Goal: Task Accomplishment & Management: Complete application form

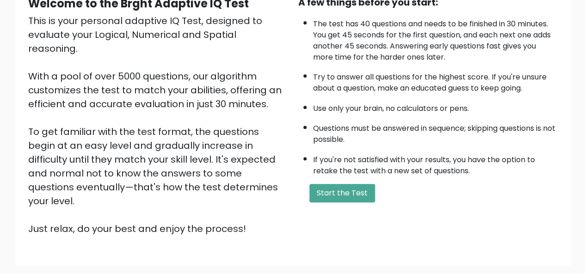
scroll to position [96, 0]
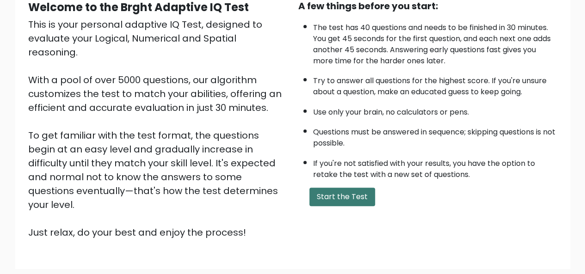
click at [336, 191] on button "Start the Test" at bounding box center [342, 197] width 66 height 18
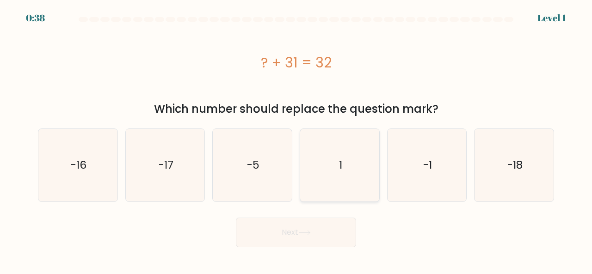
click at [342, 176] on icon "1" at bounding box center [339, 165] width 73 height 73
click at [296, 140] on input "d. 1" at bounding box center [296, 138] width 0 height 2
radio input "true"
click at [321, 226] on button "Next" at bounding box center [296, 233] width 120 height 30
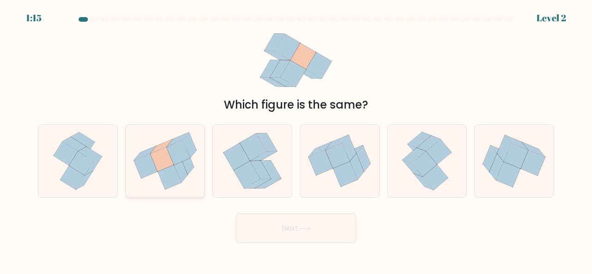
click at [184, 165] on icon at bounding box center [186, 161] width 13 height 25
click at [296, 140] on input "b." at bounding box center [296, 138] width 0 height 2
radio input "true"
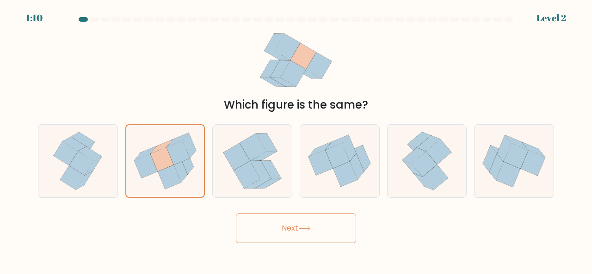
click at [261, 219] on button "Next" at bounding box center [296, 229] width 120 height 30
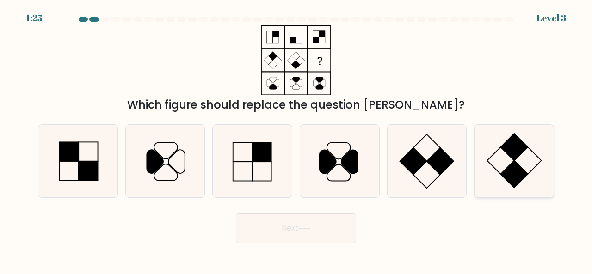
click at [525, 171] on rect at bounding box center [514, 173] width 27 height 27
click at [296, 140] on input "f." at bounding box center [296, 138] width 0 height 2
radio input "true"
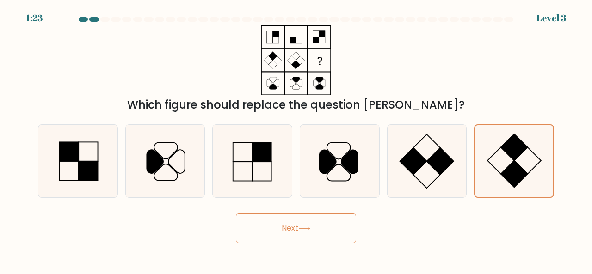
click at [322, 220] on button "Next" at bounding box center [296, 229] width 120 height 30
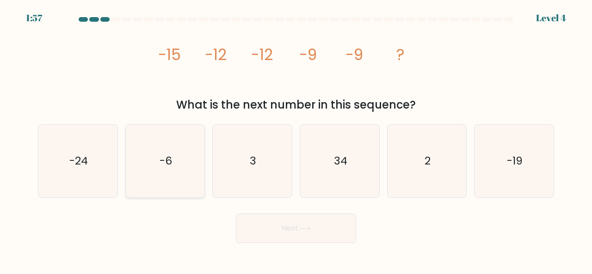
click at [181, 137] on icon "-6" at bounding box center [165, 161] width 73 height 73
click at [296, 137] on input "b. -6" at bounding box center [296, 138] width 0 height 2
radio input "true"
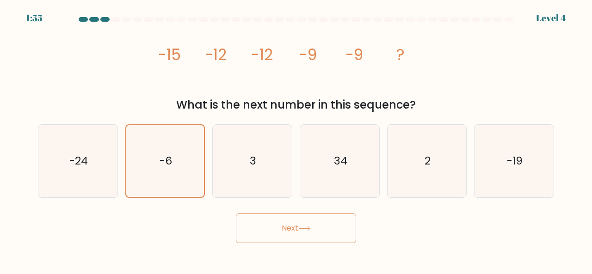
click at [276, 215] on button "Next" at bounding box center [296, 229] width 120 height 30
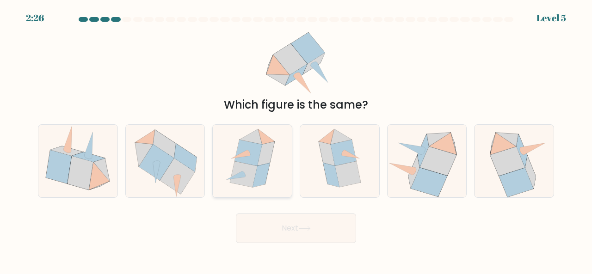
click at [272, 166] on icon at bounding box center [252, 161] width 62 height 73
click at [296, 140] on input "c." at bounding box center [296, 138] width 0 height 2
radio input "true"
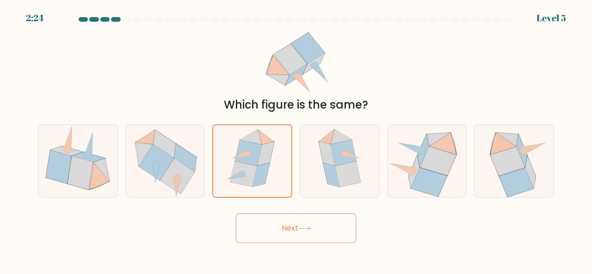
click at [293, 230] on button "Next" at bounding box center [296, 229] width 120 height 30
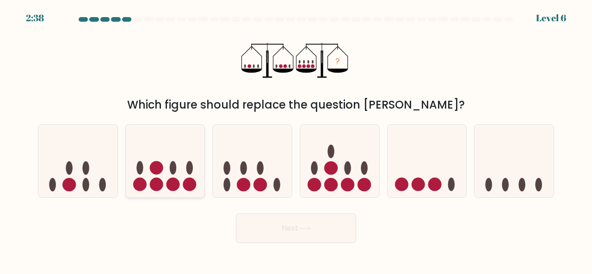
click at [190, 179] on circle at bounding box center [189, 184] width 13 height 13
click at [296, 140] on input "b." at bounding box center [296, 138] width 0 height 2
radio input "true"
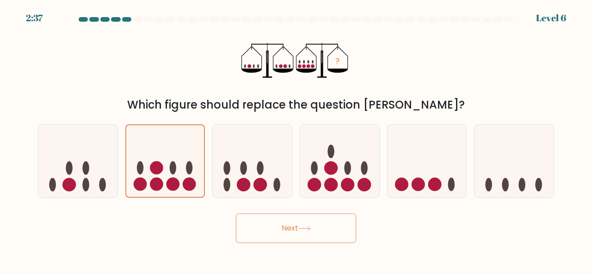
click at [295, 223] on button "Next" at bounding box center [296, 229] width 120 height 30
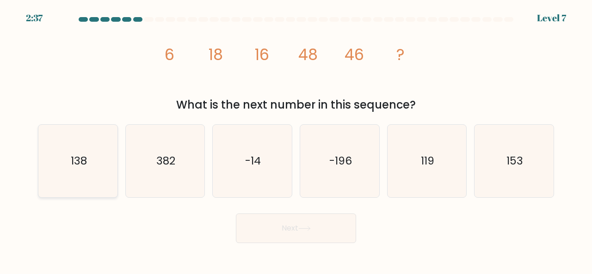
click at [83, 154] on text "138" at bounding box center [78, 160] width 16 height 15
click at [296, 140] on input "a. 138" at bounding box center [296, 138] width 0 height 2
radio input "true"
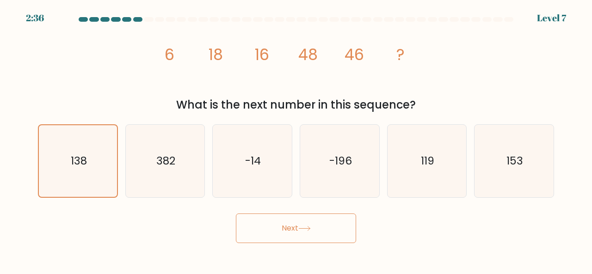
click at [302, 221] on button "Next" at bounding box center [296, 229] width 120 height 30
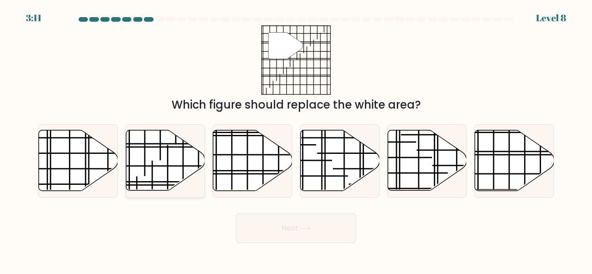
click at [176, 160] on icon at bounding box center [165, 160] width 79 height 61
click at [296, 140] on input "b." at bounding box center [296, 138] width 0 height 2
radio input "true"
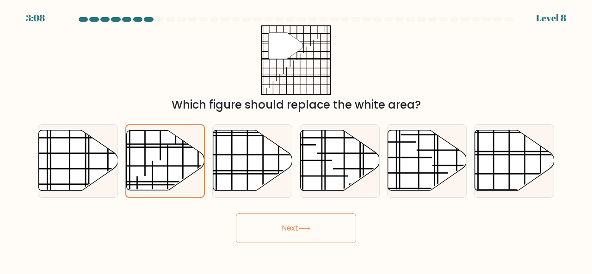
click at [308, 233] on button "Next" at bounding box center [296, 229] width 120 height 30
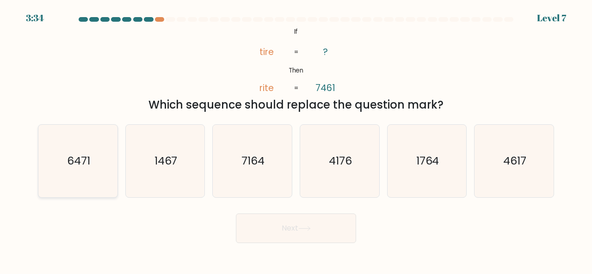
click at [81, 167] on text "6471" at bounding box center [78, 160] width 23 height 15
click at [296, 140] on input "a. 6471" at bounding box center [296, 138] width 0 height 2
radio input "true"
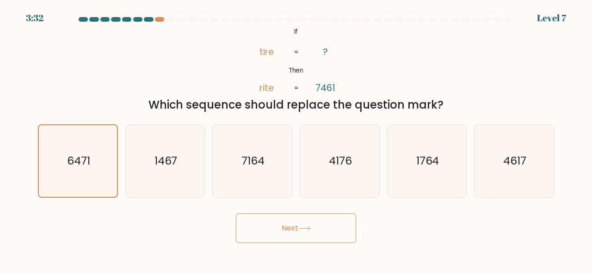
click at [288, 220] on button "Next" at bounding box center [296, 229] width 120 height 30
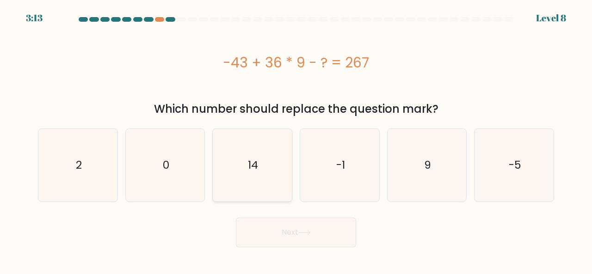
click at [264, 173] on icon "14" at bounding box center [252, 165] width 73 height 73
click at [296, 140] on input "c. 14" at bounding box center [296, 138] width 0 height 2
radio input "true"
click at [302, 218] on button "Next" at bounding box center [296, 233] width 120 height 30
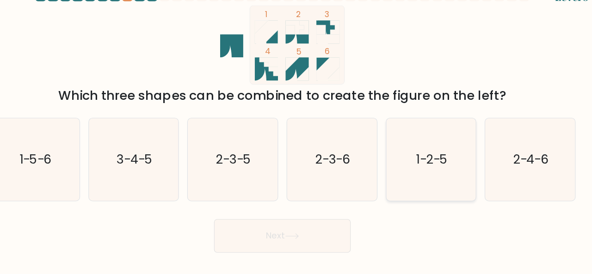
click at [426, 168] on text "1-2-5" at bounding box center [427, 160] width 27 height 15
click at [296, 140] on input "e. 1-2-5" at bounding box center [296, 138] width 0 height 2
radio input "true"
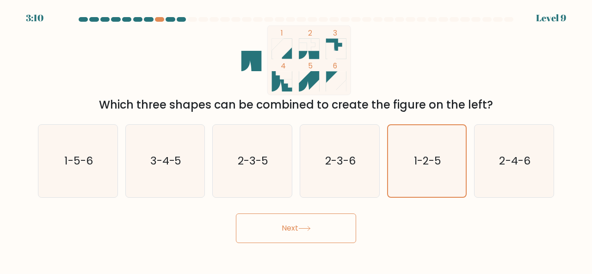
click at [313, 229] on button "Next" at bounding box center [296, 229] width 120 height 30
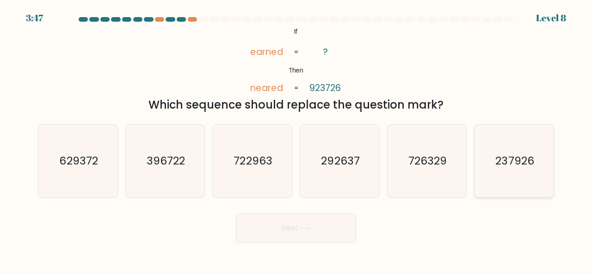
click at [497, 167] on text "237926" at bounding box center [515, 160] width 38 height 15
click at [296, 140] on input "f. 237926" at bounding box center [296, 138] width 0 height 2
radio input "true"
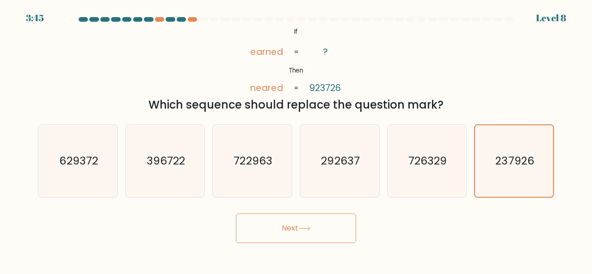
click at [302, 222] on button "Next" at bounding box center [296, 229] width 120 height 30
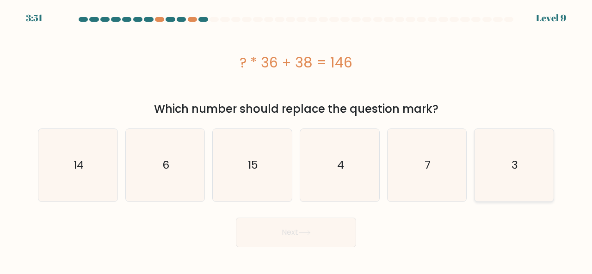
click at [505, 167] on icon "3" at bounding box center [513, 165] width 73 height 73
click at [296, 140] on input "f. 3" at bounding box center [296, 138] width 0 height 2
radio input "true"
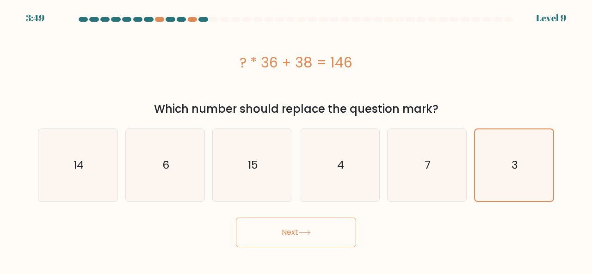
click at [294, 232] on button "Next" at bounding box center [296, 233] width 120 height 30
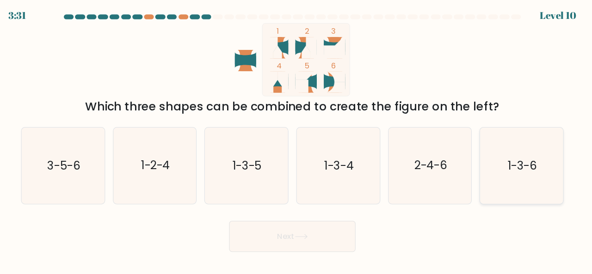
click at [518, 149] on icon "1-3-6" at bounding box center [513, 161] width 73 height 73
click at [296, 140] on input "f. 1-3-6" at bounding box center [296, 138] width 0 height 2
radio input "true"
click at [336, 226] on button "Next" at bounding box center [296, 229] width 120 height 30
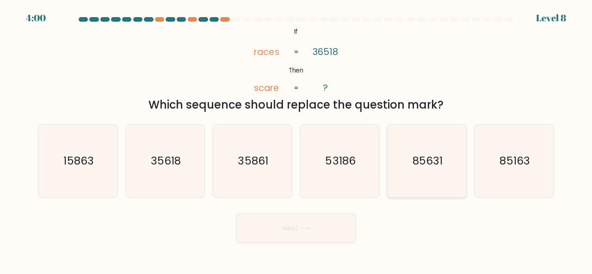
click at [423, 158] on text "85631" at bounding box center [427, 160] width 30 height 15
click at [296, 140] on input "e. 85631" at bounding box center [296, 138] width 0 height 2
radio input "true"
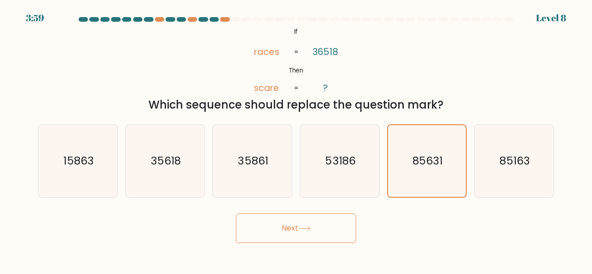
click at [307, 219] on button "Next" at bounding box center [296, 229] width 120 height 30
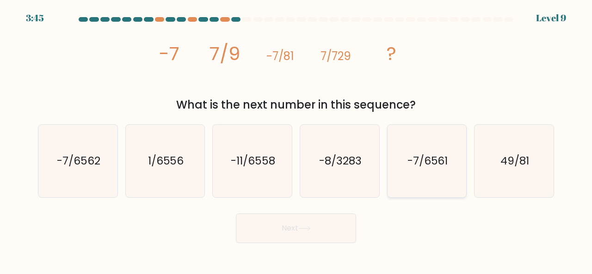
click at [428, 160] on text "-7/6561" at bounding box center [427, 160] width 41 height 15
click at [296, 140] on input "e. -7/6561" at bounding box center [296, 138] width 0 height 2
radio input "true"
click at [306, 234] on button "Next" at bounding box center [296, 229] width 120 height 30
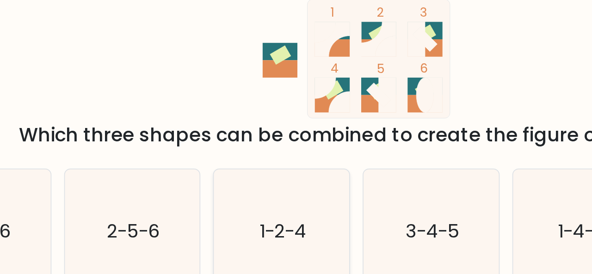
click at [251, 166] on text "1-2-4" at bounding box center [252, 160] width 27 height 15
click at [296, 140] on input "c. 1-2-4" at bounding box center [296, 138] width 0 height 2
radio input "true"
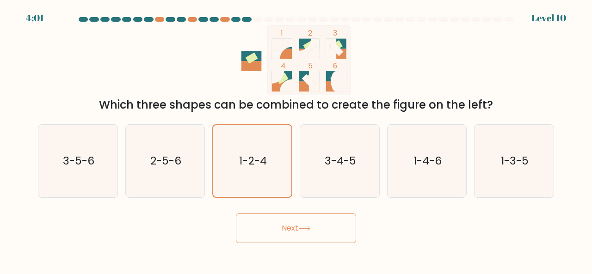
click at [319, 242] on button "Next" at bounding box center [296, 229] width 120 height 30
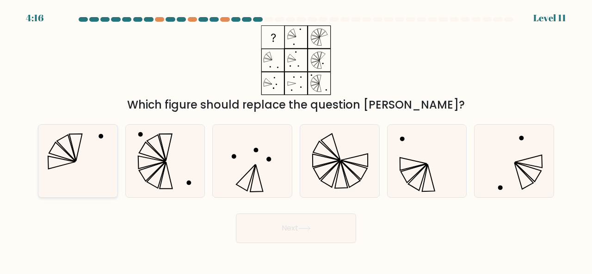
click at [74, 173] on icon at bounding box center [78, 161] width 73 height 73
click at [296, 140] on input "a." at bounding box center [296, 138] width 0 height 2
radio input "true"
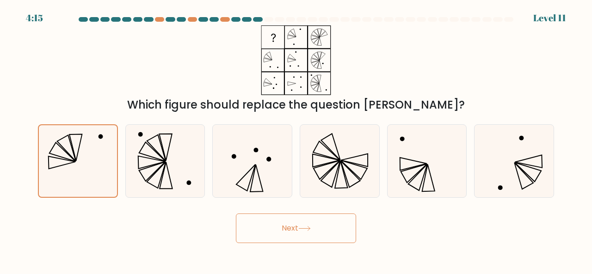
click at [284, 234] on button "Next" at bounding box center [296, 229] width 120 height 30
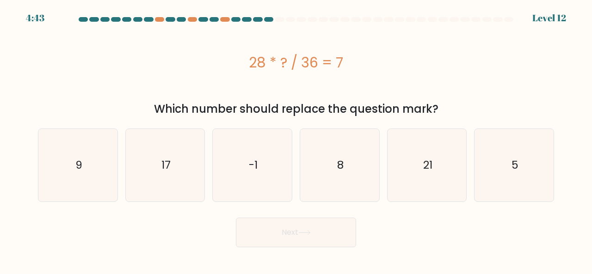
click at [117, 171] on div "a. 9" at bounding box center [77, 165] width 87 height 73
click at [105, 166] on icon "9" at bounding box center [78, 165] width 73 height 73
click at [296, 140] on input "a. 9" at bounding box center [296, 138] width 0 height 2
radio input "true"
click at [269, 229] on button "Next" at bounding box center [296, 233] width 120 height 30
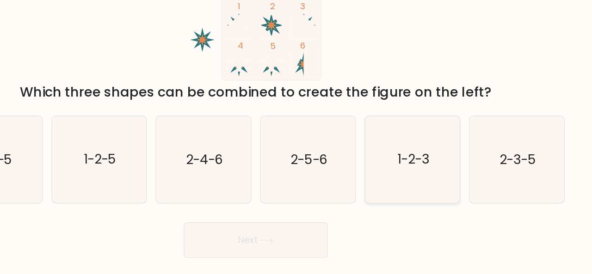
click at [431, 159] on text "1-2-3" at bounding box center [427, 160] width 27 height 15
click at [296, 140] on input "e. 1-2-3" at bounding box center [296, 138] width 0 height 2
radio input "true"
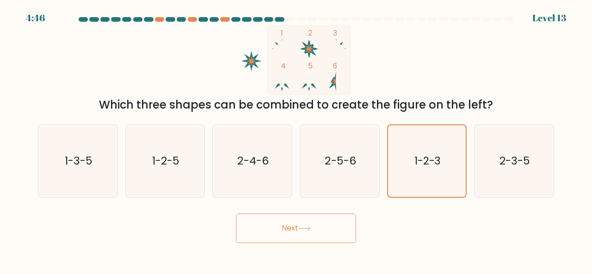
click at [334, 223] on button "Next" at bounding box center [296, 229] width 120 height 30
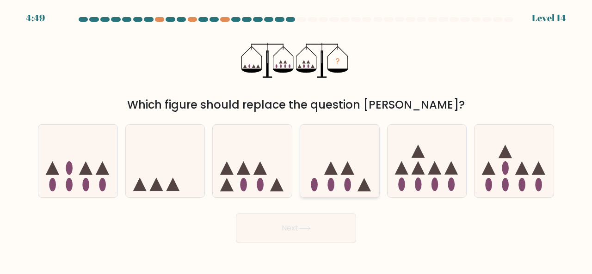
click at [354, 184] on icon at bounding box center [339, 160] width 79 height 65
click at [296, 140] on input "d." at bounding box center [296, 138] width 0 height 2
radio input "true"
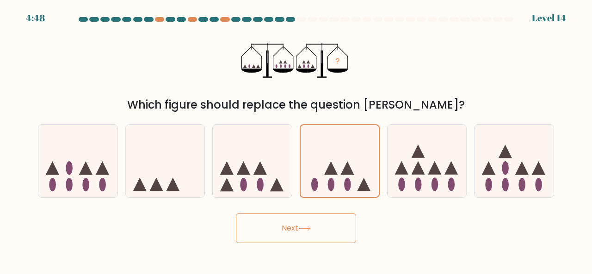
click at [320, 226] on button "Next" at bounding box center [296, 229] width 120 height 30
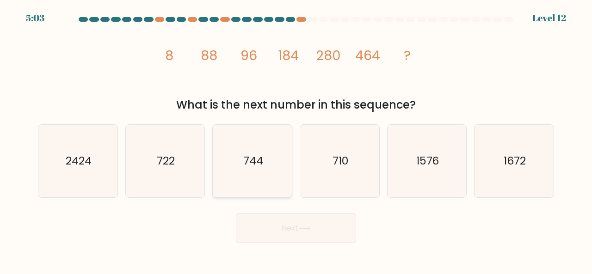
click at [240, 154] on icon "744" at bounding box center [252, 161] width 73 height 73
click at [296, 140] on input "c. 744" at bounding box center [296, 138] width 0 height 2
radio input "true"
click at [266, 229] on button "Next" at bounding box center [296, 229] width 120 height 30
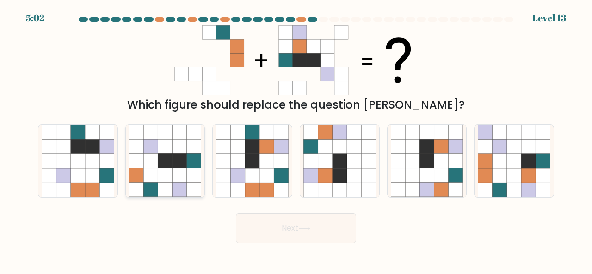
click at [194, 154] on icon at bounding box center [194, 161] width 14 height 14
click at [296, 140] on input "b." at bounding box center [296, 138] width 0 height 2
radio input "true"
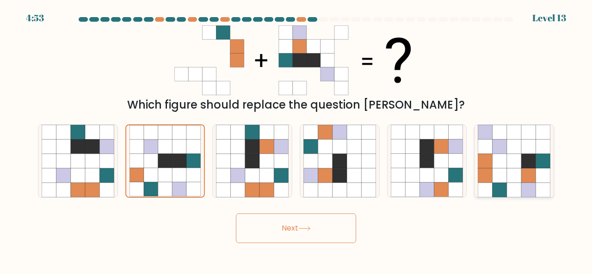
click at [497, 152] on icon at bounding box center [499, 146] width 14 height 14
click at [296, 140] on input "f." at bounding box center [296, 138] width 0 height 2
radio input "true"
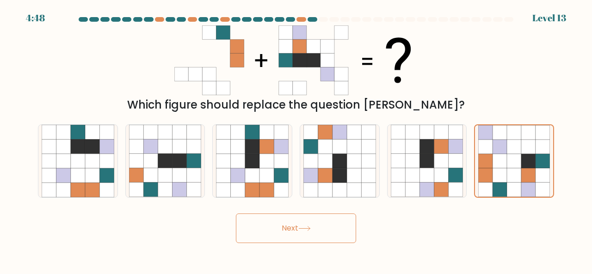
click at [337, 229] on button "Next" at bounding box center [296, 229] width 120 height 30
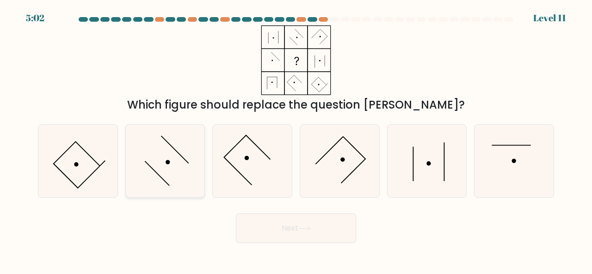
click at [176, 172] on icon at bounding box center [165, 161] width 73 height 73
click at [296, 140] on input "b." at bounding box center [296, 138] width 0 height 2
radio input "true"
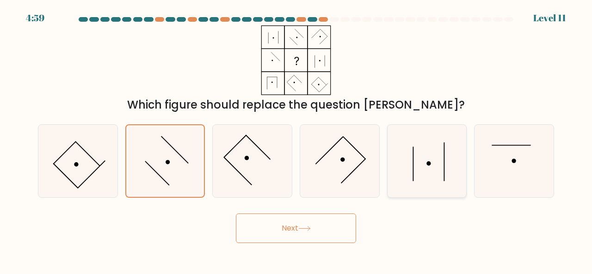
click at [430, 161] on icon at bounding box center [427, 161] width 73 height 73
click at [296, 140] on input "e." at bounding box center [296, 138] width 0 height 2
radio input "true"
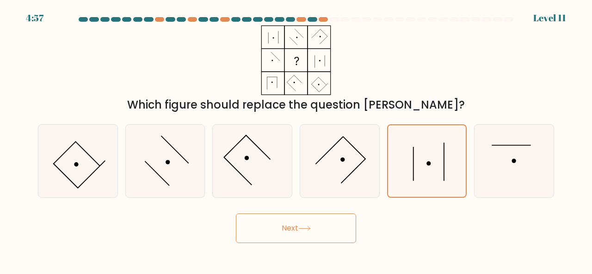
click at [322, 225] on button "Next" at bounding box center [296, 229] width 120 height 30
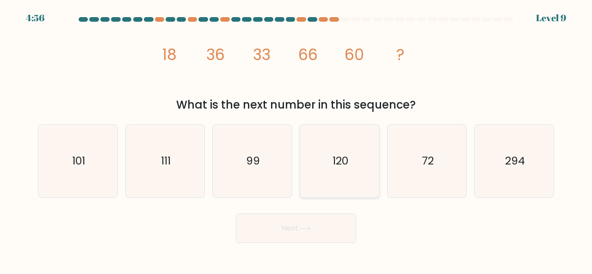
click at [361, 130] on icon "120" at bounding box center [339, 161] width 73 height 73
click at [296, 137] on input "d. 120" at bounding box center [296, 138] width 0 height 2
radio input "true"
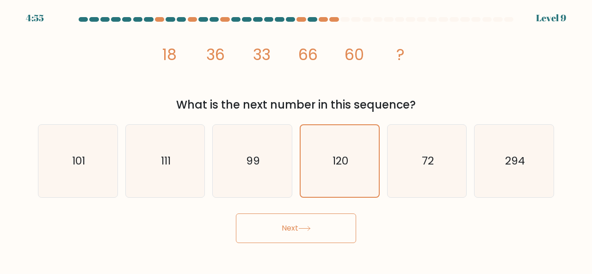
click at [300, 222] on button "Next" at bounding box center [296, 229] width 120 height 30
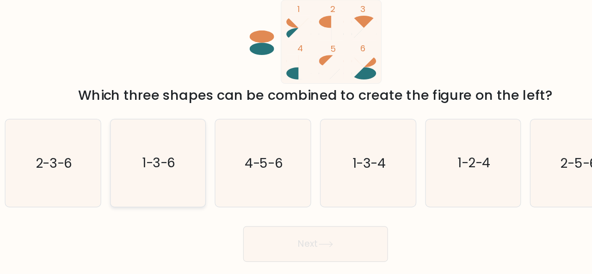
click at [146, 156] on icon "1-3-6" at bounding box center [165, 161] width 73 height 73
click at [296, 140] on input "b. 1-3-6" at bounding box center [296, 138] width 0 height 2
radio input "true"
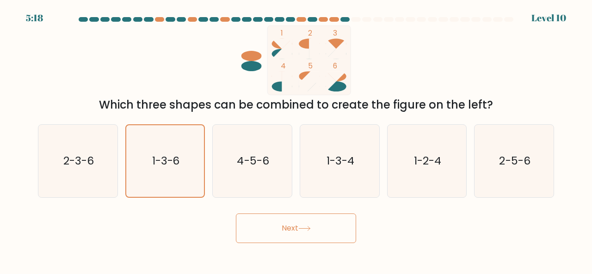
click at [313, 226] on button "Next" at bounding box center [296, 229] width 120 height 30
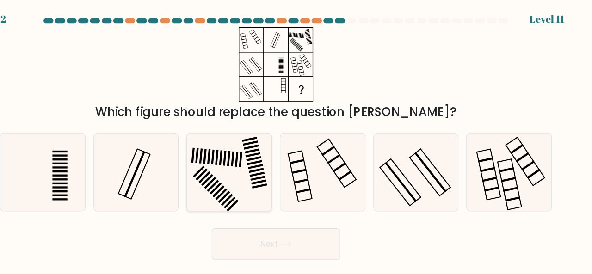
click at [251, 142] on icon at bounding box center [252, 161] width 73 height 73
click at [296, 140] on input "c." at bounding box center [296, 138] width 0 height 2
radio input "true"
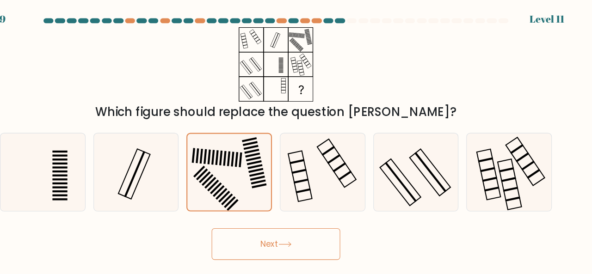
click at [277, 225] on button "Next" at bounding box center [296, 229] width 120 height 30
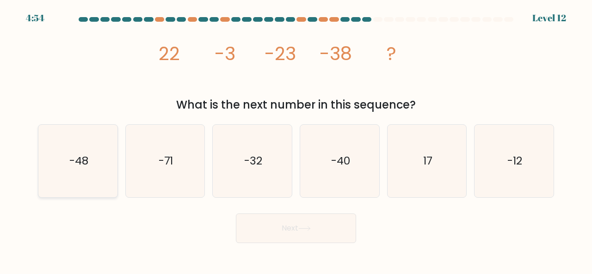
click at [113, 152] on icon "-48" at bounding box center [78, 161] width 73 height 73
click at [296, 140] on input "a. -48" at bounding box center [296, 138] width 0 height 2
radio input "true"
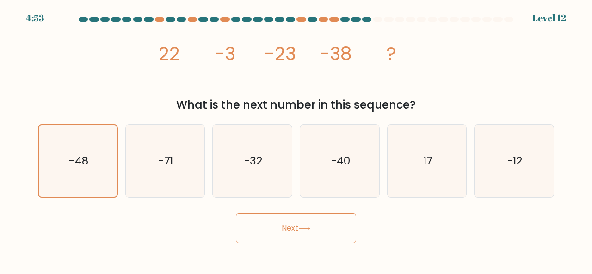
click at [277, 221] on button "Next" at bounding box center [296, 229] width 120 height 30
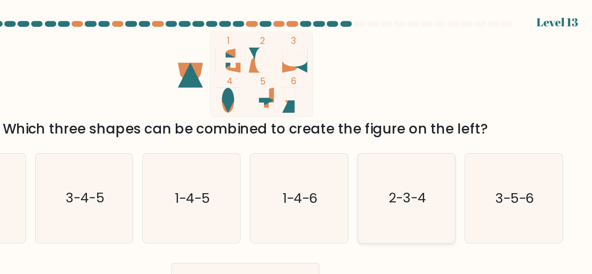
click at [410, 159] on icon "2-3-4" at bounding box center [427, 161] width 73 height 73
click at [296, 140] on input "e. 2-3-4" at bounding box center [296, 138] width 0 height 2
radio input "true"
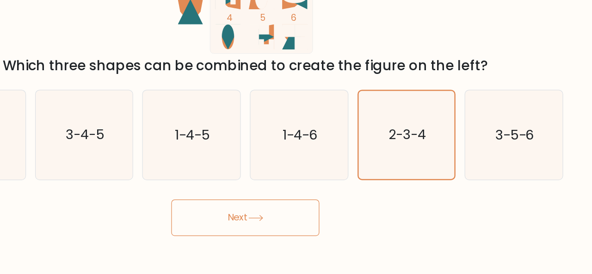
click at [320, 242] on button "Next" at bounding box center [296, 229] width 120 height 30
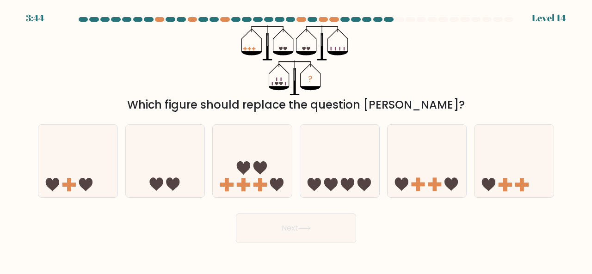
click at [294, 176] on div "c." at bounding box center [251, 160] width 87 height 73
click at [280, 176] on icon at bounding box center [252, 160] width 79 height 65
click at [296, 140] on input "c." at bounding box center [296, 138] width 0 height 2
radio input "true"
click at [303, 219] on button "Next" at bounding box center [296, 229] width 120 height 30
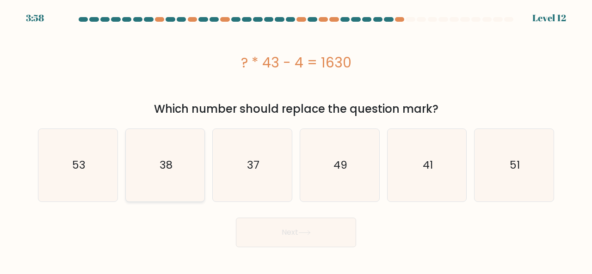
click at [185, 161] on icon "38" at bounding box center [165, 165] width 73 height 73
click at [296, 140] on input "b. 38" at bounding box center [296, 138] width 0 height 2
radio input "true"
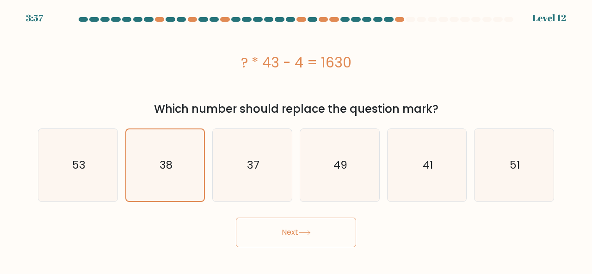
click at [265, 238] on button "Next" at bounding box center [296, 233] width 120 height 30
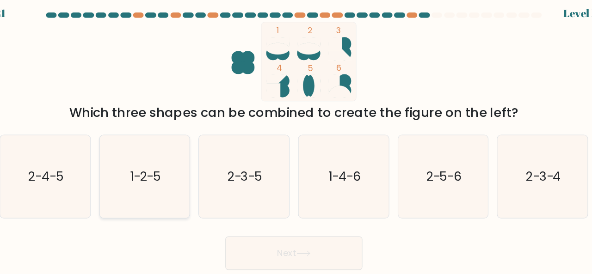
click at [193, 165] on icon "1-2-5" at bounding box center [165, 161] width 73 height 73
click at [296, 140] on input "b. 1-2-5" at bounding box center [296, 138] width 0 height 2
radio input "true"
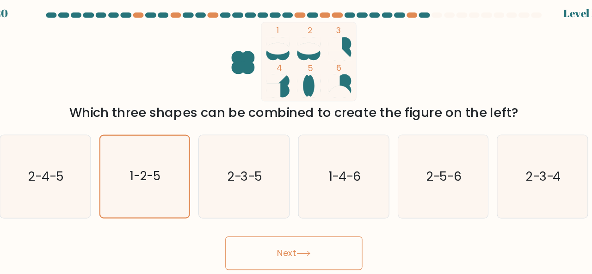
click at [298, 225] on button "Next" at bounding box center [296, 229] width 120 height 30
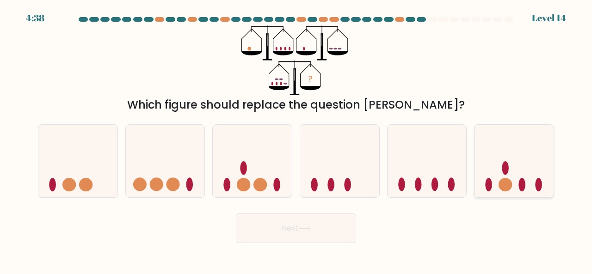
click at [493, 188] on icon at bounding box center [513, 160] width 79 height 65
click at [296, 140] on input "f." at bounding box center [296, 138] width 0 height 2
radio input "true"
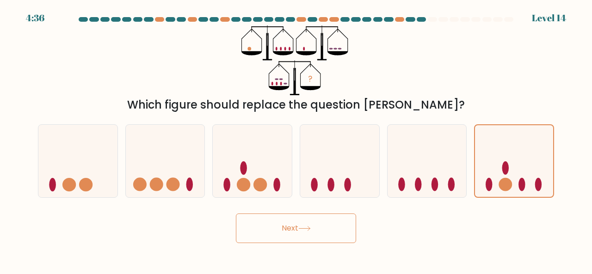
click at [320, 228] on button "Next" at bounding box center [296, 229] width 120 height 30
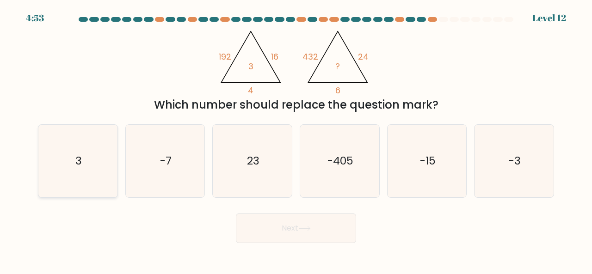
drag, startPoint x: 80, startPoint y: 117, endPoint x: 78, endPoint y: 154, distance: 37.1
click at [78, 154] on div "a. 3 b. -7 c." at bounding box center [295, 157] width 523 height 81
click at [78, 154] on text "3" at bounding box center [78, 160] width 6 height 15
click at [296, 140] on input "a. 3" at bounding box center [296, 138] width 0 height 2
radio input "true"
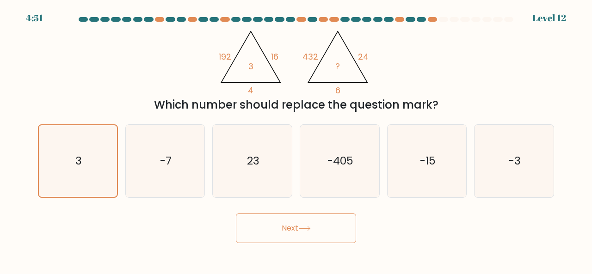
click at [257, 220] on button "Next" at bounding box center [296, 229] width 120 height 30
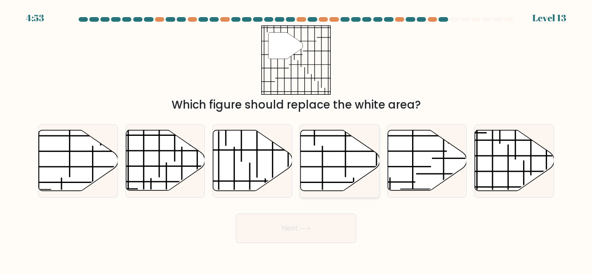
click at [317, 153] on icon at bounding box center [339, 160] width 79 height 61
click at [296, 140] on input "d." at bounding box center [296, 138] width 0 height 2
radio input "true"
click at [318, 222] on button "Next" at bounding box center [296, 229] width 120 height 30
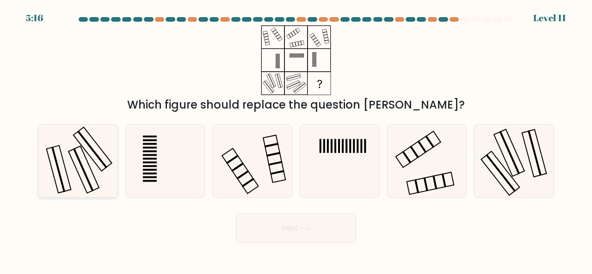
click at [97, 187] on icon at bounding box center [78, 161] width 73 height 73
click at [296, 140] on input "a." at bounding box center [296, 138] width 0 height 2
radio input "true"
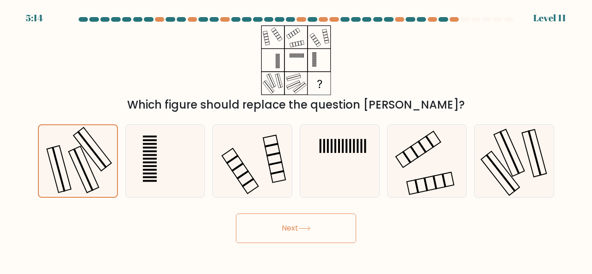
click at [290, 238] on button "Next" at bounding box center [296, 229] width 120 height 30
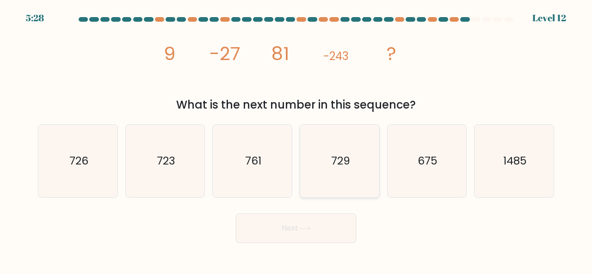
click at [341, 157] on text "729" at bounding box center [339, 160] width 19 height 15
click at [296, 140] on input "d. 729" at bounding box center [296, 138] width 0 height 2
radio input "true"
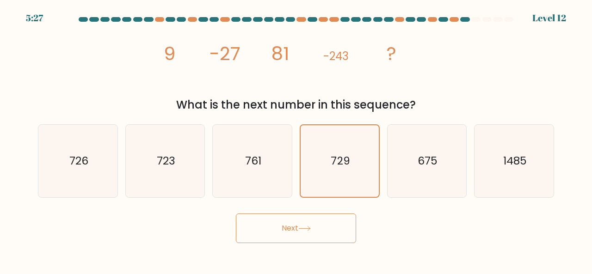
click at [326, 235] on button "Next" at bounding box center [296, 229] width 120 height 30
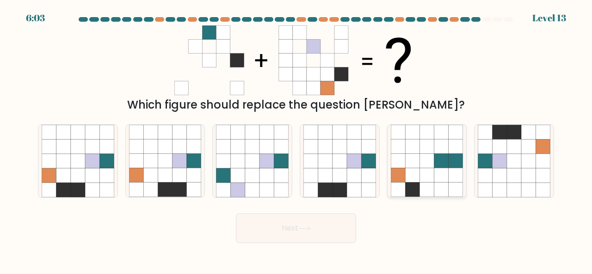
click at [421, 196] on icon at bounding box center [426, 190] width 14 height 14
click at [296, 140] on input "e." at bounding box center [296, 138] width 0 height 2
radio input "true"
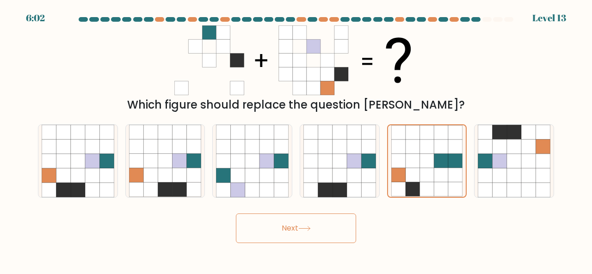
click at [325, 233] on button "Next" at bounding box center [296, 229] width 120 height 30
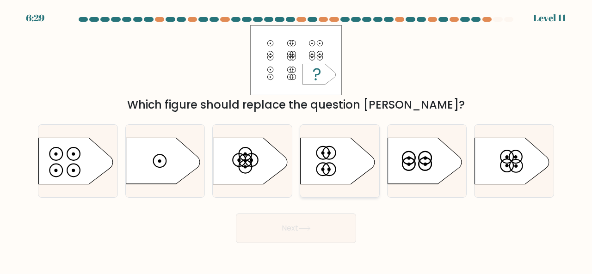
click at [329, 155] on circle at bounding box center [322, 153] width 13 height 13
click at [296, 140] on input "d." at bounding box center [296, 138] width 0 height 2
radio input "true"
click at [83, 174] on icon at bounding box center [76, 161] width 74 height 46
click at [296, 140] on input "a." at bounding box center [296, 138] width 0 height 2
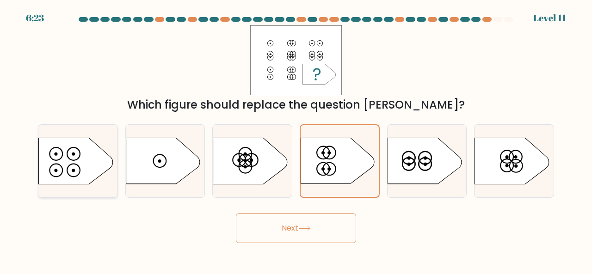
radio input "true"
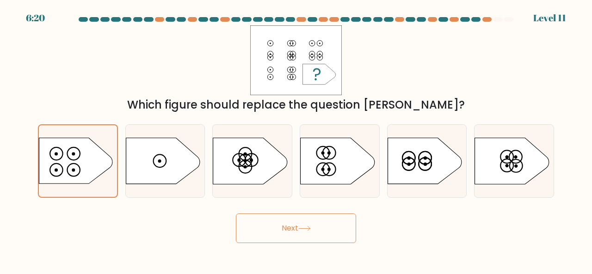
click at [277, 221] on button "Next" at bounding box center [296, 229] width 120 height 30
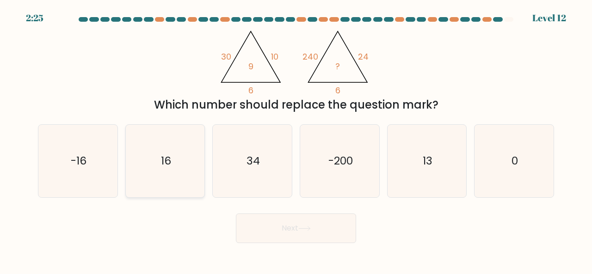
click at [196, 172] on icon "16" at bounding box center [165, 161] width 73 height 73
click at [296, 140] on input "b. 16" at bounding box center [296, 138] width 0 height 2
radio input "true"
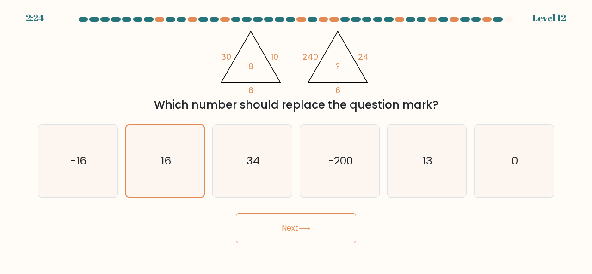
click at [283, 227] on button "Next" at bounding box center [296, 229] width 120 height 30
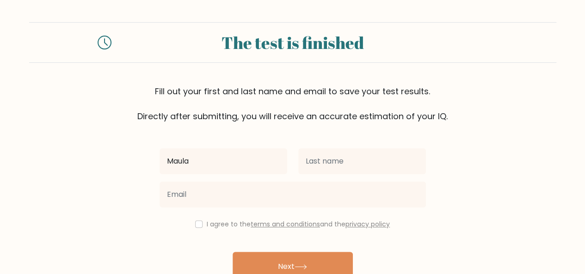
type input "Maula"
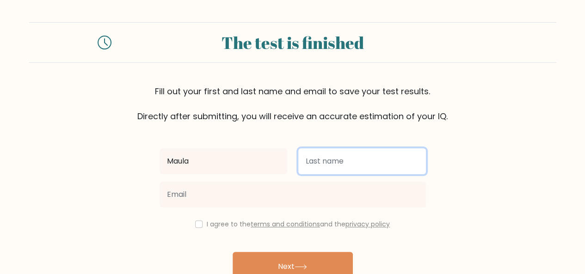
click at [351, 156] on input "text" at bounding box center [362, 161] width 128 height 26
type input "Azizah"
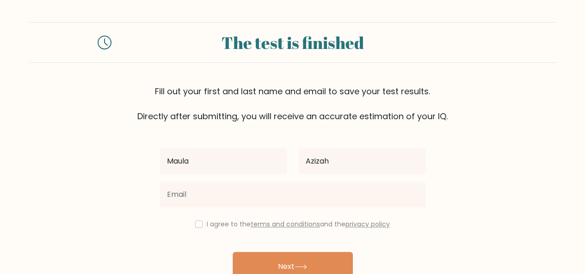
click at [316, 178] on div at bounding box center [292, 194] width 277 height 33
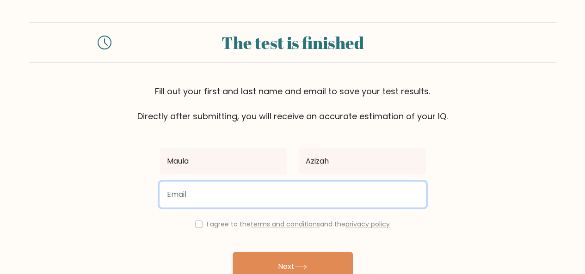
click at [306, 187] on input "email" at bounding box center [292, 195] width 266 height 26
type input "maulazh0@gmail.com"
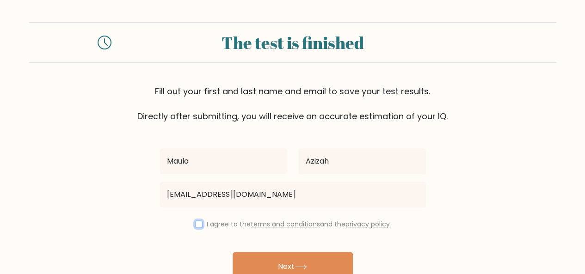
click at [198, 226] on input "checkbox" at bounding box center [198, 223] width 7 height 7
checkbox input "true"
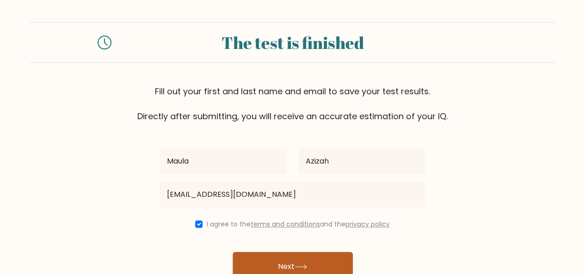
click at [279, 256] on button "Next" at bounding box center [293, 267] width 120 height 30
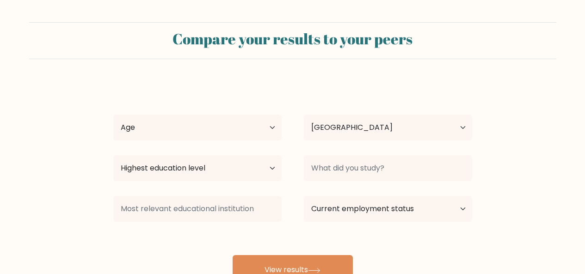
select select "ID"
click at [251, 124] on select "Age Under 18 years old 18-24 years old 25-34 years old 35-44 years old 45-54 ye…" at bounding box center [197, 128] width 168 height 26
select select "18_24"
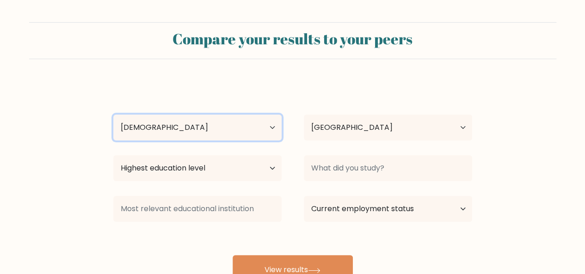
click at [113, 115] on select "Age Under 18 years old 18-24 years old 25-34 years old 35-44 years old 45-54 ye…" at bounding box center [197, 128] width 168 height 26
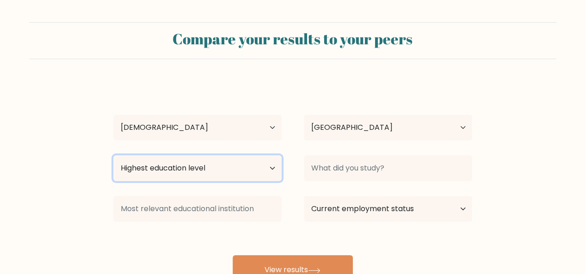
click at [216, 174] on select "Highest education level No schooling Primary Lower Secondary Upper Secondary Oc…" at bounding box center [197, 168] width 168 height 26
select select "occupation_specific"
click at [113, 155] on select "Highest education level No schooling Primary Lower Secondary Upper Secondary Oc…" at bounding box center [197, 168] width 168 height 26
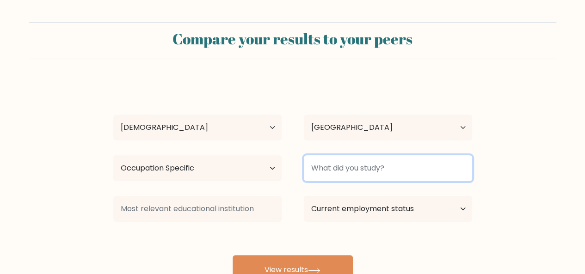
click at [338, 168] on input at bounding box center [388, 168] width 168 height 26
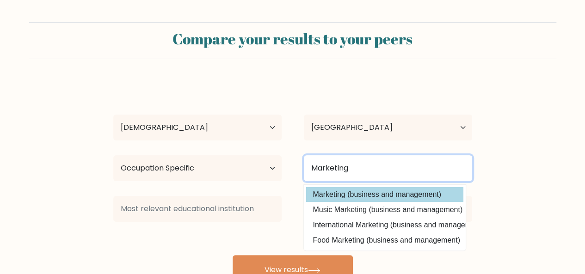
type input "Marketing"
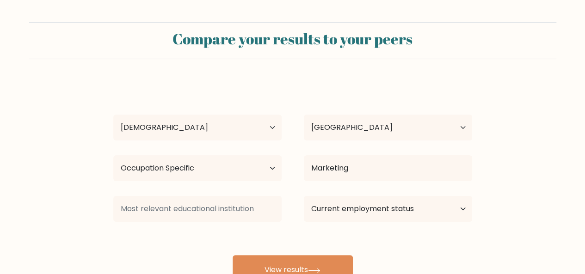
click at [359, 198] on div "Maula Azizah Age Under 18 years old 18-24 years old 25-34 years old 35-44 years…" at bounding box center [293, 182] width 370 height 203
click at [355, 216] on select "Current employment status Employed Student Retired Other / prefer not to answer" at bounding box center [388, 209] width 168 height 26
select select "employed"
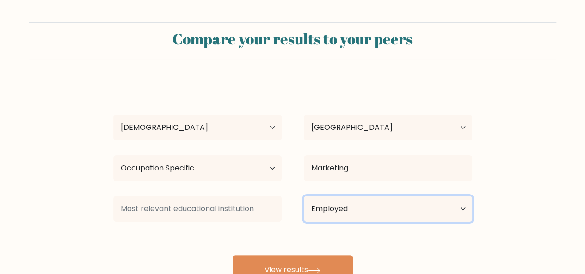
click at [304, 196] on select "Current employment status Employed Student Retired Other / prefer not to answer" at bounding box center [388, 209] width 168 height 26
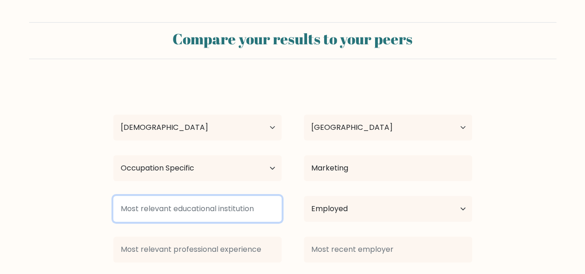
click at [243, 205] on input at bounding box center [197, 209] width 168 height 26
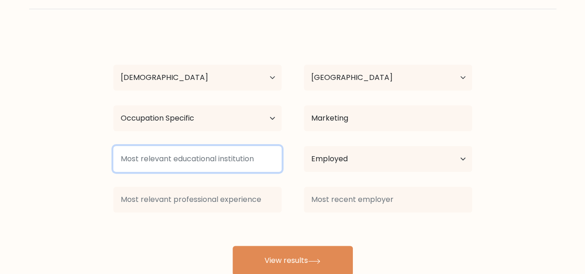
scroll to position [68, 0]
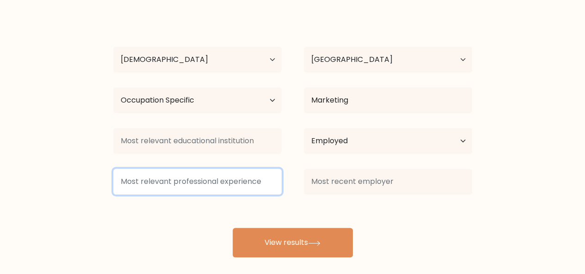
click at [242, 180] on input at bounding box center [197, 182] width 168 height 26
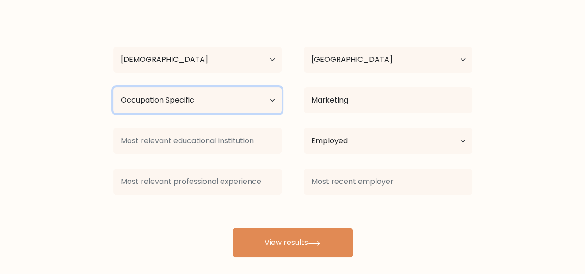
click at [267, 97] on select "Highest education level No schooling Primary Lower Secondary Upper Secondary Oc…" at bounding box center [197, 100] width 168 height 26
click at [144, 257] on div "Maula Azizah Age Under 18 years old 18-24 years old 25-34 years old 35-44 years…" at bounding box center [293, 135] width 370 height 244
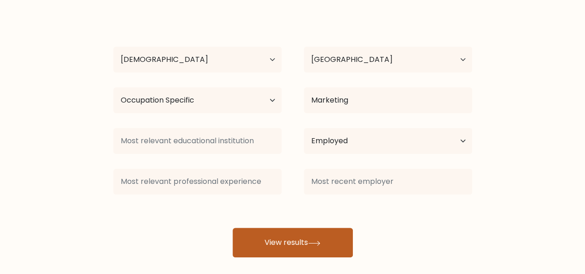
click at [257, 242] on button "View results" at bounding box center [293, 243] width 120 height 30
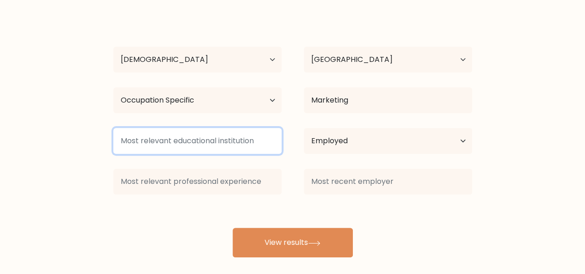
click at [201, 146] on input at bounding box center [197, 141] width 168 height 26
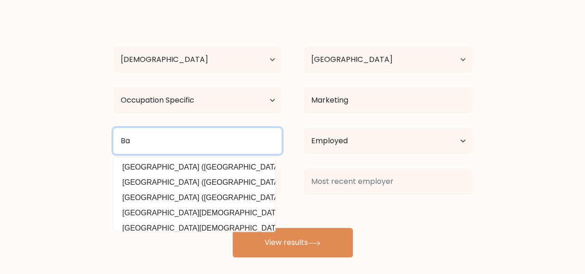
type input "B"
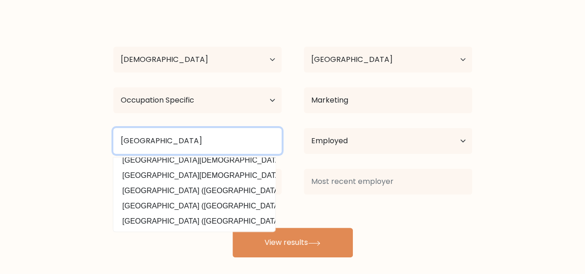
scroll to position [76, 0]
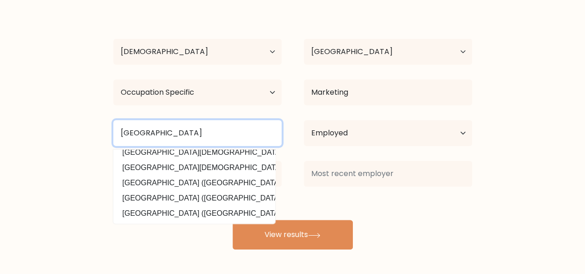
type input "Politeknik Negeri Bandung"
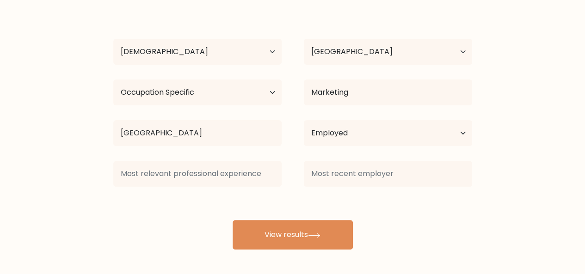
click at [293, 188] on div at bounding box center [388, 173] width 190 height 33
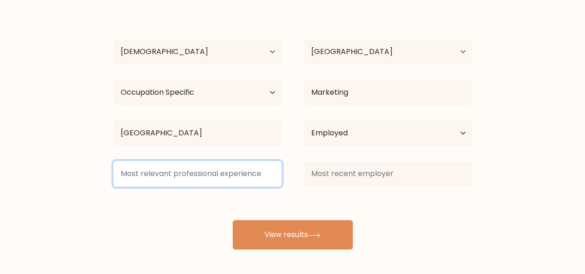
click at [244, 179] on input at bounding box center [197, 174] width 168 height 26
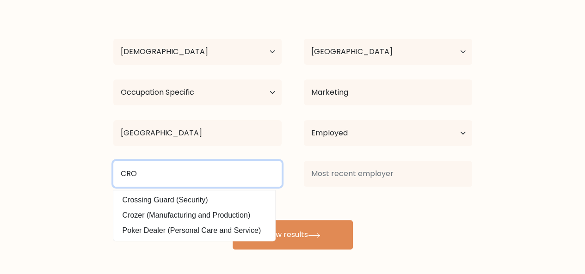
type input "CRO"
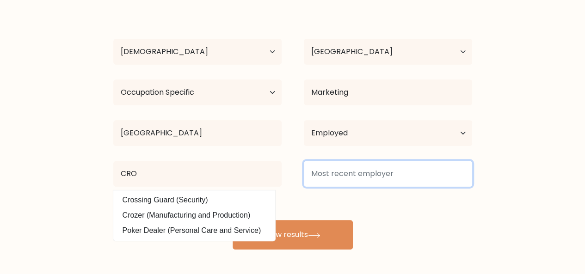
click at [343, 169] on input at bounding box center [388, 174] width 168 height 26
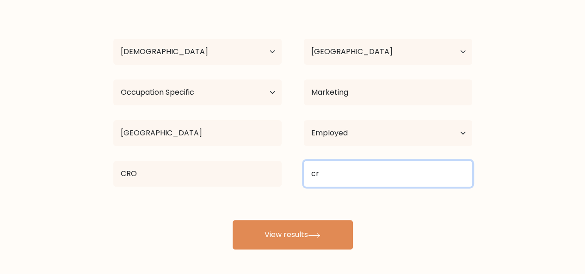
type input "c"
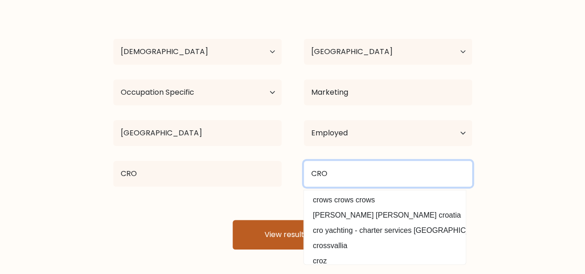
type input "CRO"
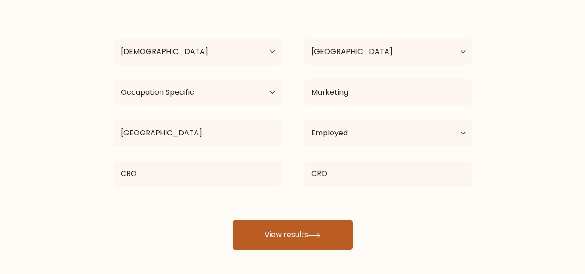
click at [270, 232] on button "View results" at bounding box center [293, 235] width 120 height 30
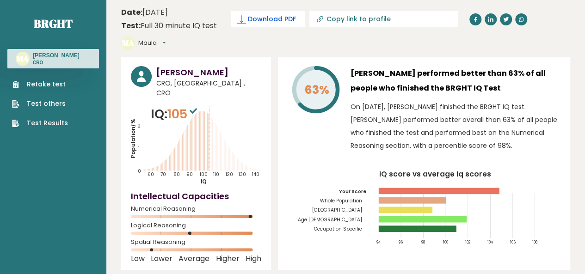
click at [265, 26] on link "Download PDF" at bounding box center [268, 19] width 74 height 16
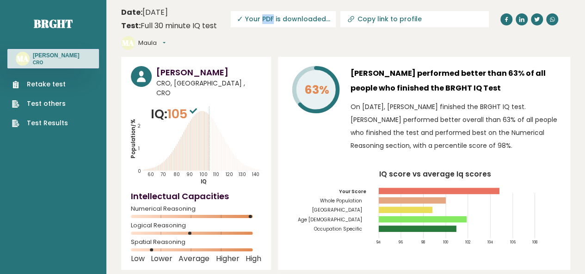
click at [265, 26] on span "✓ Your PDF is downloaded..." at bounding box center [283, 19] width 105 height 16
click at [381, 22] on input "Copy link to profile" at bounding box center [420, 18] width 126 height 7
type input "https://brght.org/profile/maula-azizah/?utm_source=share&utm_medium=copy&utm_ca…"
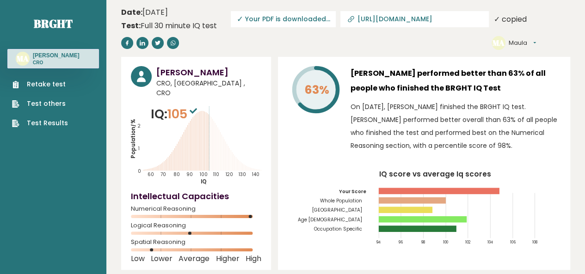
click at [349, 20] on icon at bounding box center [350, 20] width 4 height 4
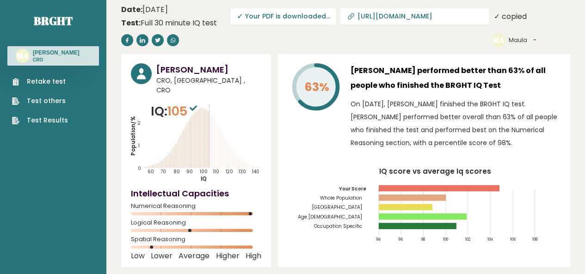
click at [273, 18] on span "✓ Your PDF is downloaded..." at bounding box center [283, 16] width 105 height 16
click at [247, 12] on span "✓ Your PDF is downloaded..." at bounding box center [283, 16] width 105 height 16
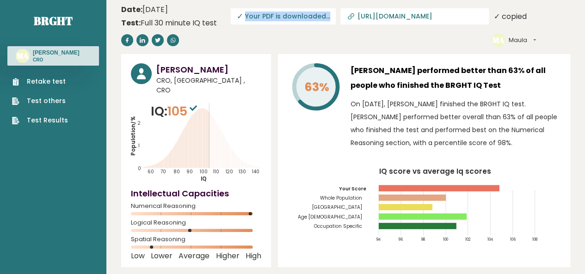
click at [247, 12] on span "✓ Your PDF is downloaded..." at bounding box center [283, 16] width 105 height 16
click at [275, 29] on header "Date: October 06, 2025 Test: Full 30 minute IQ test Download PDF Downloading...…" at bounding box center [345, 26] width 449 height 48
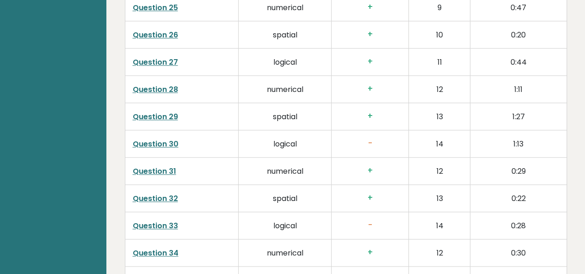
scroll to position [2420, 0]
